Goal: Task Accomplishment & Management: Manage account settings

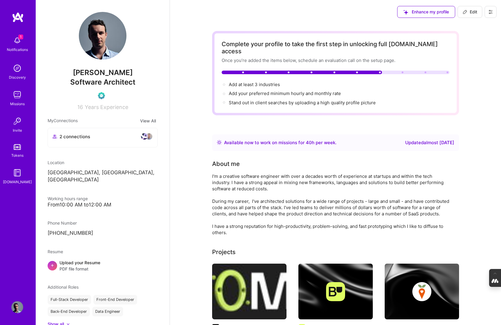
click at [492, 8] on button at bounding box center [491, 12] width 12 height 12
click at [465, 57] on button "Log Out" at bounding box center [474, 55] width 45 height 15
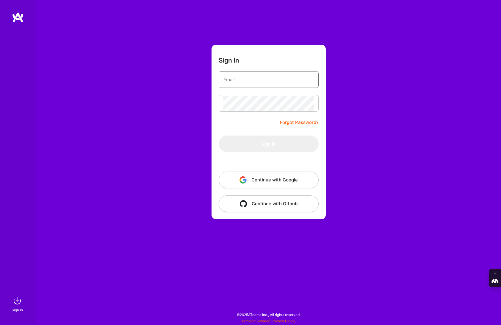
click at [259, 78] on input "email" at bounding box center [269, 79] width 91 height 15
type input "tanya@a.team"
click at [267, 184] on button "Continue with Google" at bounding box center [269, 180] width 100 height 17
